Goal: Check status: Check status

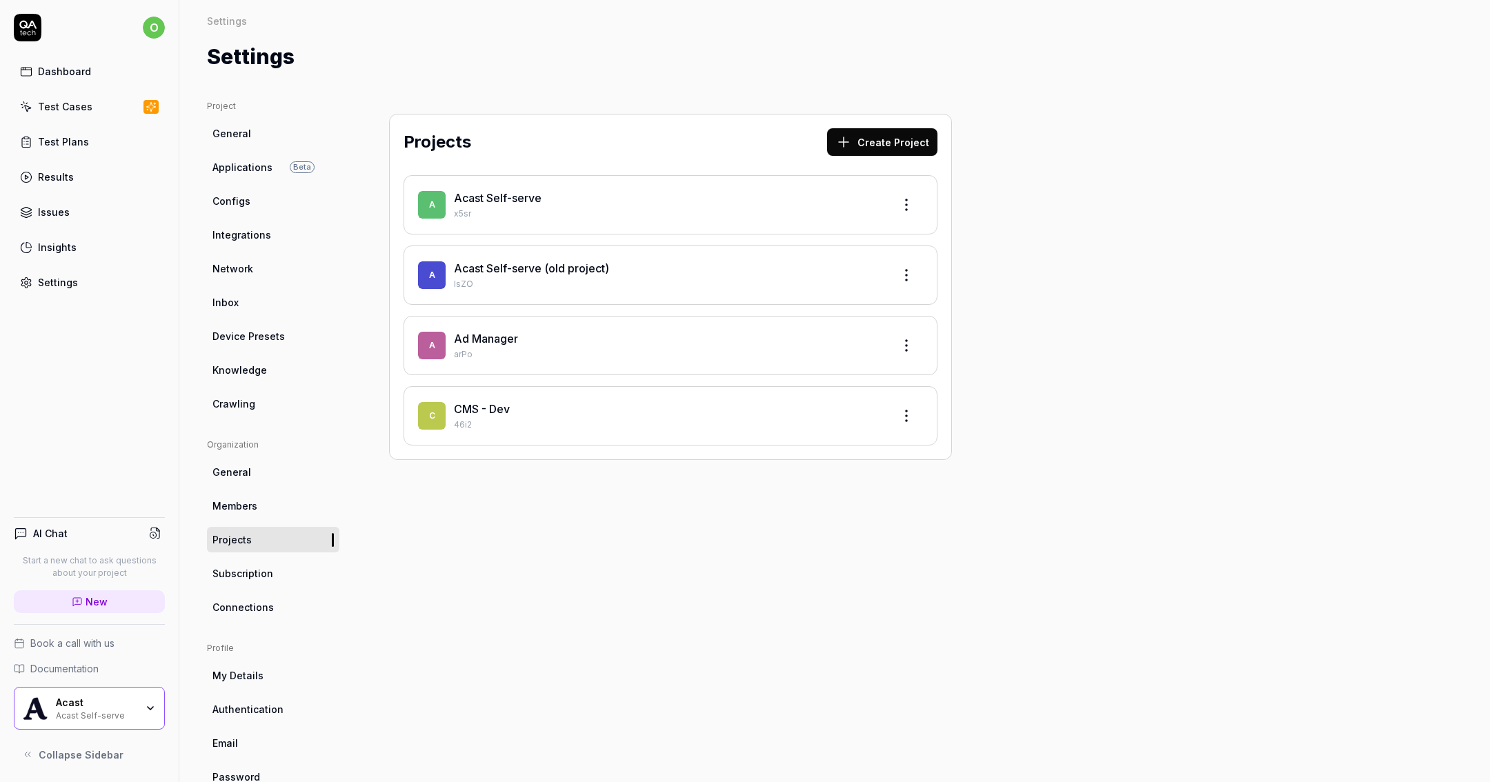
click at [673, 212] on p "x5sr" at bounding box center [668, 214] width 428 height 12
click at [482, 192] on link "Acast Self-serve" at bounding box center [498, 198] width 88 height 14
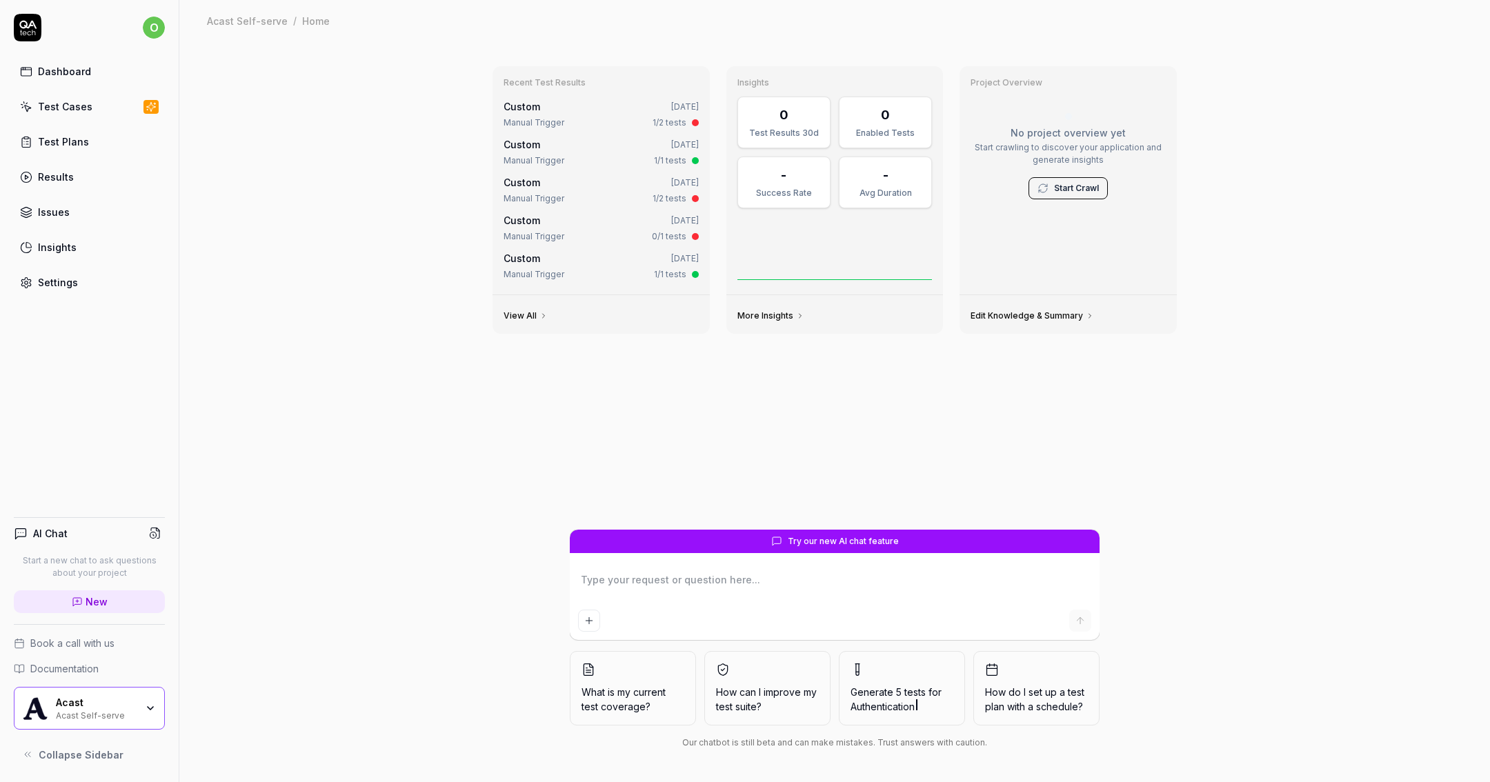
click at [92, 109] on link "Test Cases" at bounding box center [89, 106] width 151 height 27
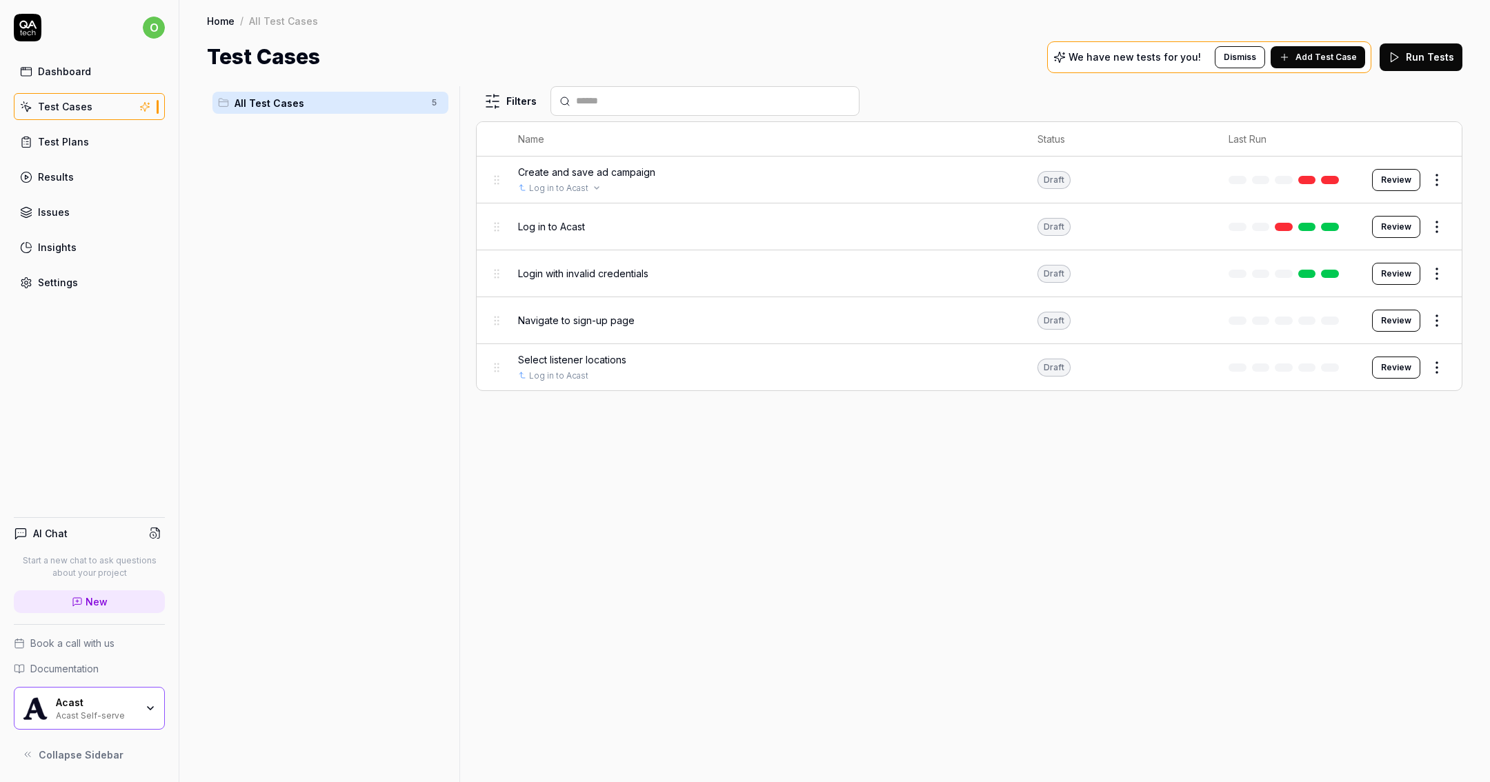
click at [607, 183] on div "Log in to Acast" at bounding box center [764, 188] width 492 height 12
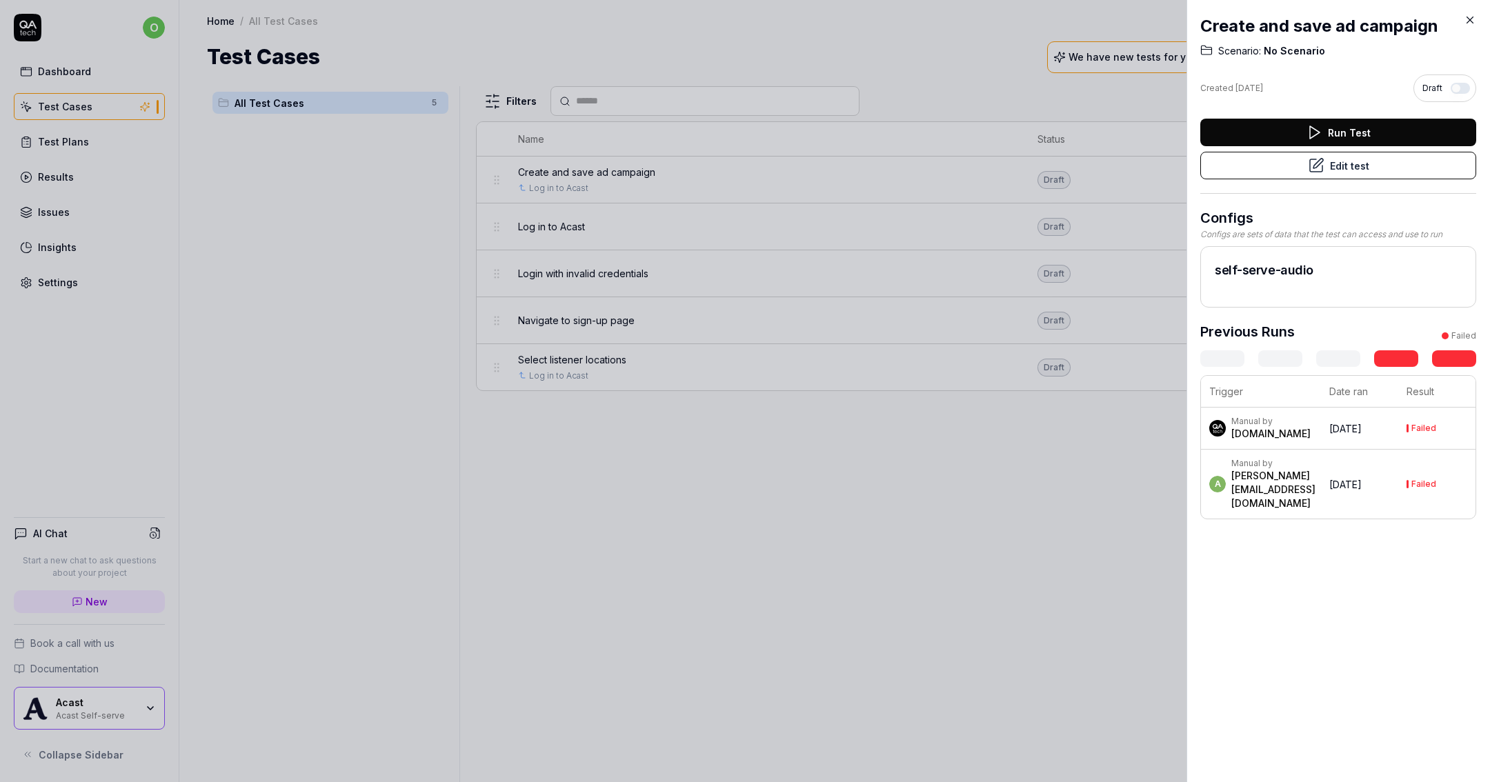
click at [1241, 127] on button "Run Test" at bounding box center [1338, 133] width 276 height 28
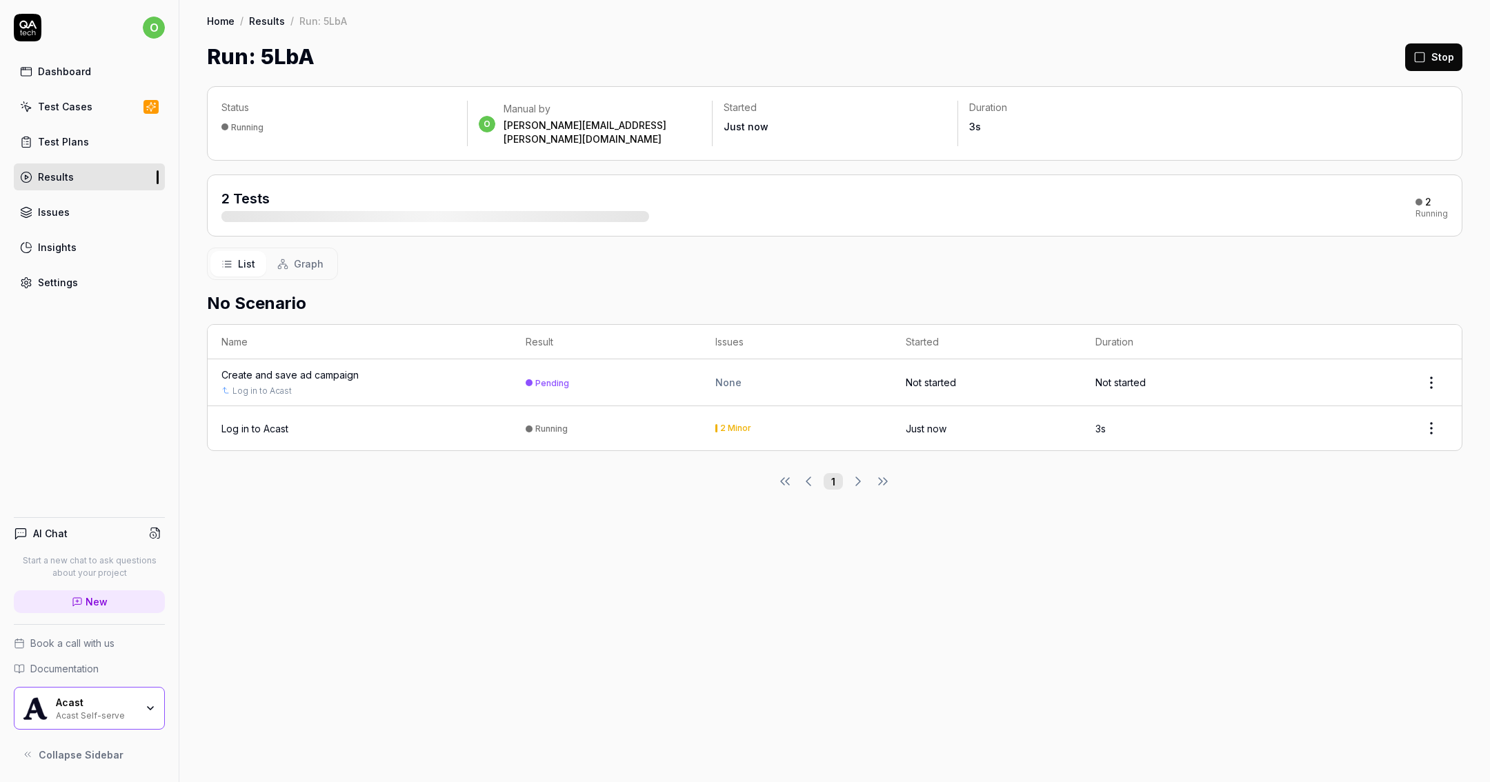
click at [295, 368] on div "Create and save ad campaign" at bounding box center [289, 375] width 137 height 14
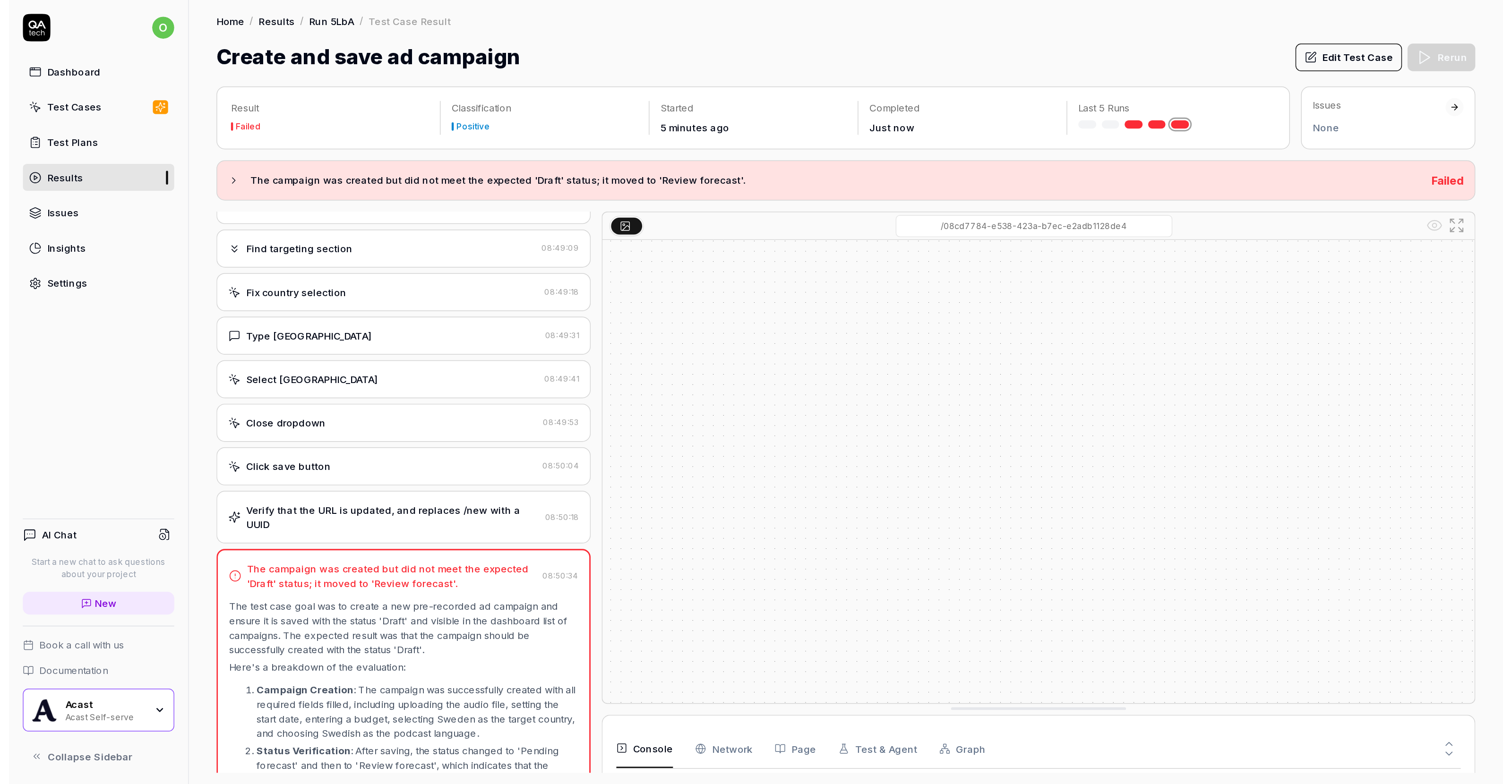
scroll to position [649, 0]
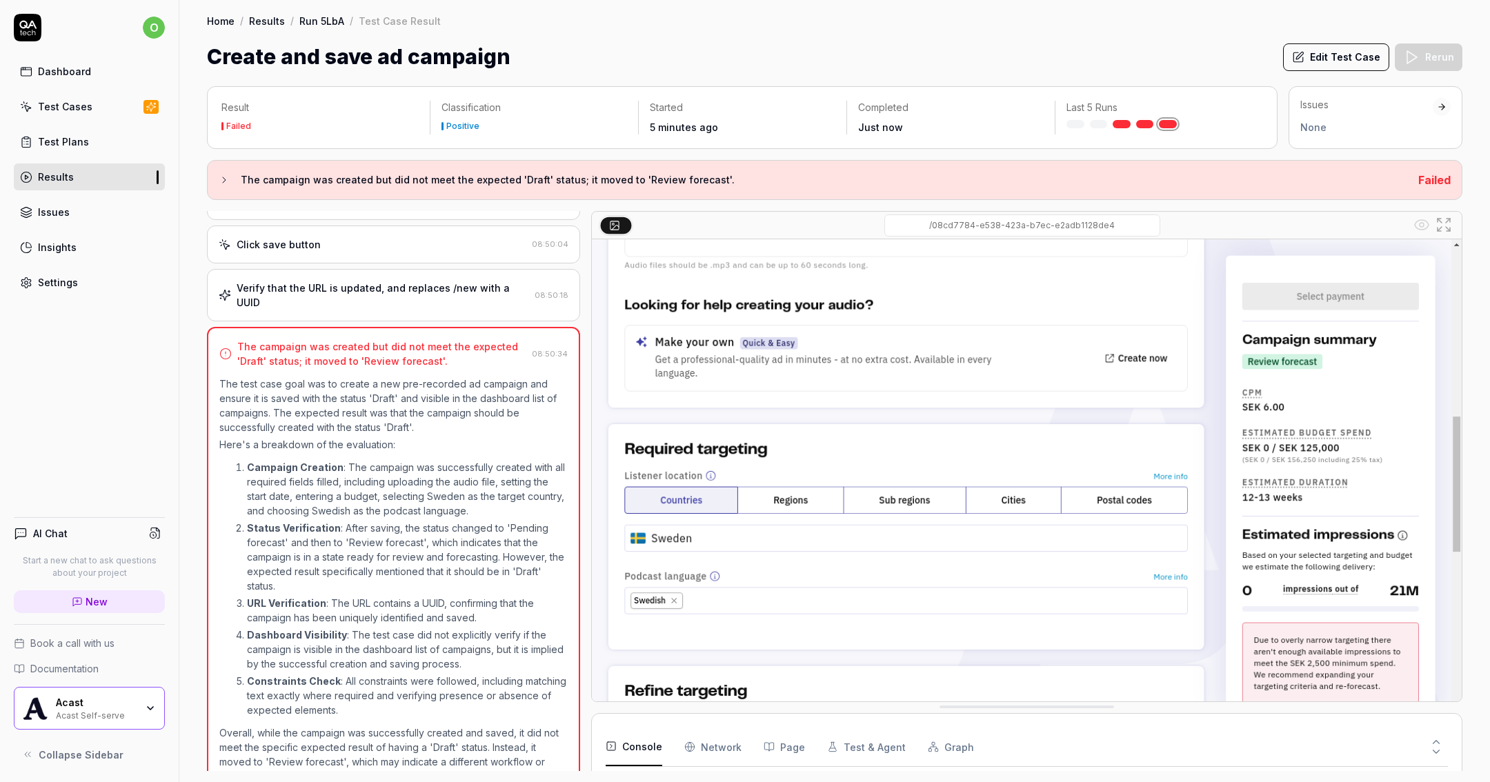
click at [111, 75] on link "Dashboard" at bounding box center [89, 71] width 151 height 27
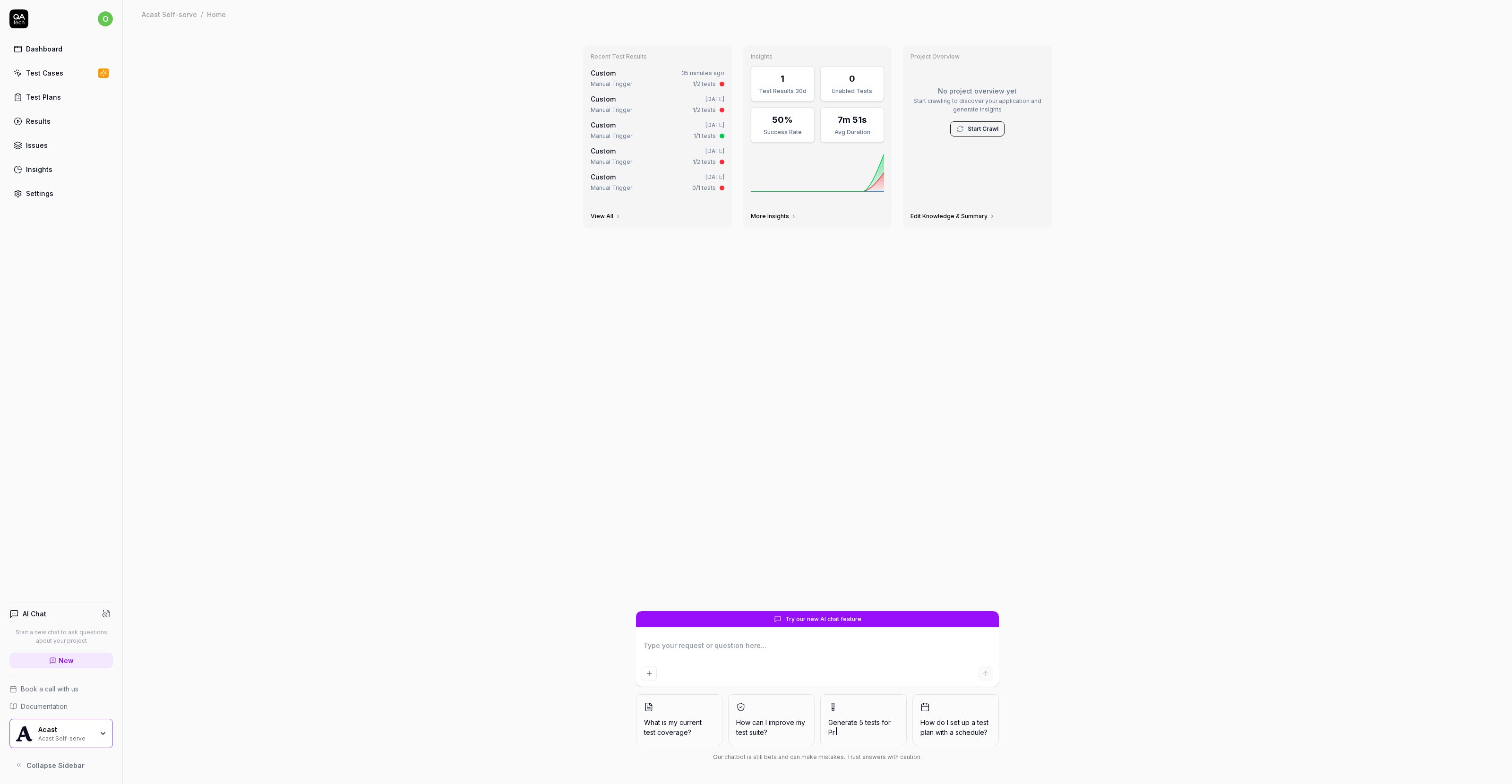
type textarea "*"
